Goal: Task Accomplishment & Management: Use online tool/utility

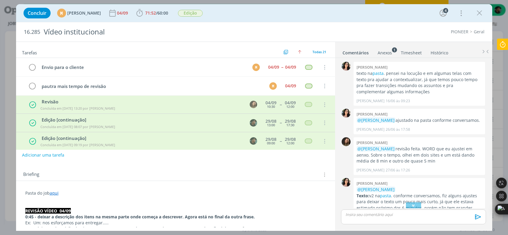
click at [501, 45] on icon at bounding box center [502, 45] width 11 height 12
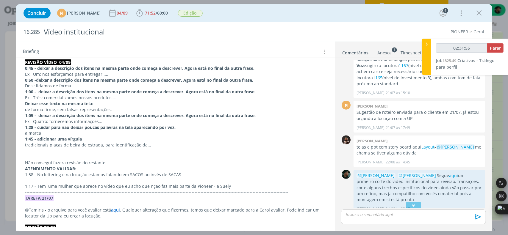
type input "02:31:56"
click at [496, 48] on span "Parar" at bounding box center [495, 48] width 11 height 6
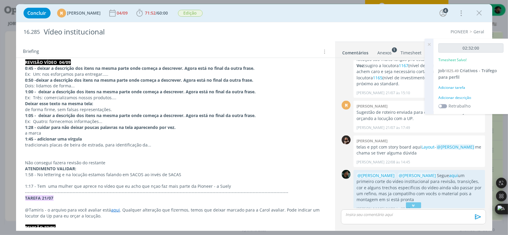
click at [455, 97] on div "Adicionar descrição" at bounding box center [470, 97] width 65 height 5
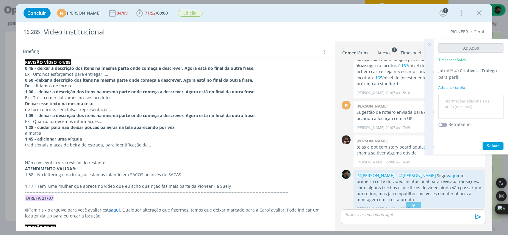
click at [450, 103] on textarea at bounding box center [471, 107] width 62 height 21
type textarea "e"
type textarea "arquivos - atendimento"
drag, startPoint x: 487, startPoint y: 146, endPoint x: 486, endPoint y: 143, distance: 4.1
click at [486, 143] on button "Salvar" at bounding box center [493, 146] width 21 height 7
